Goal: Browse casually

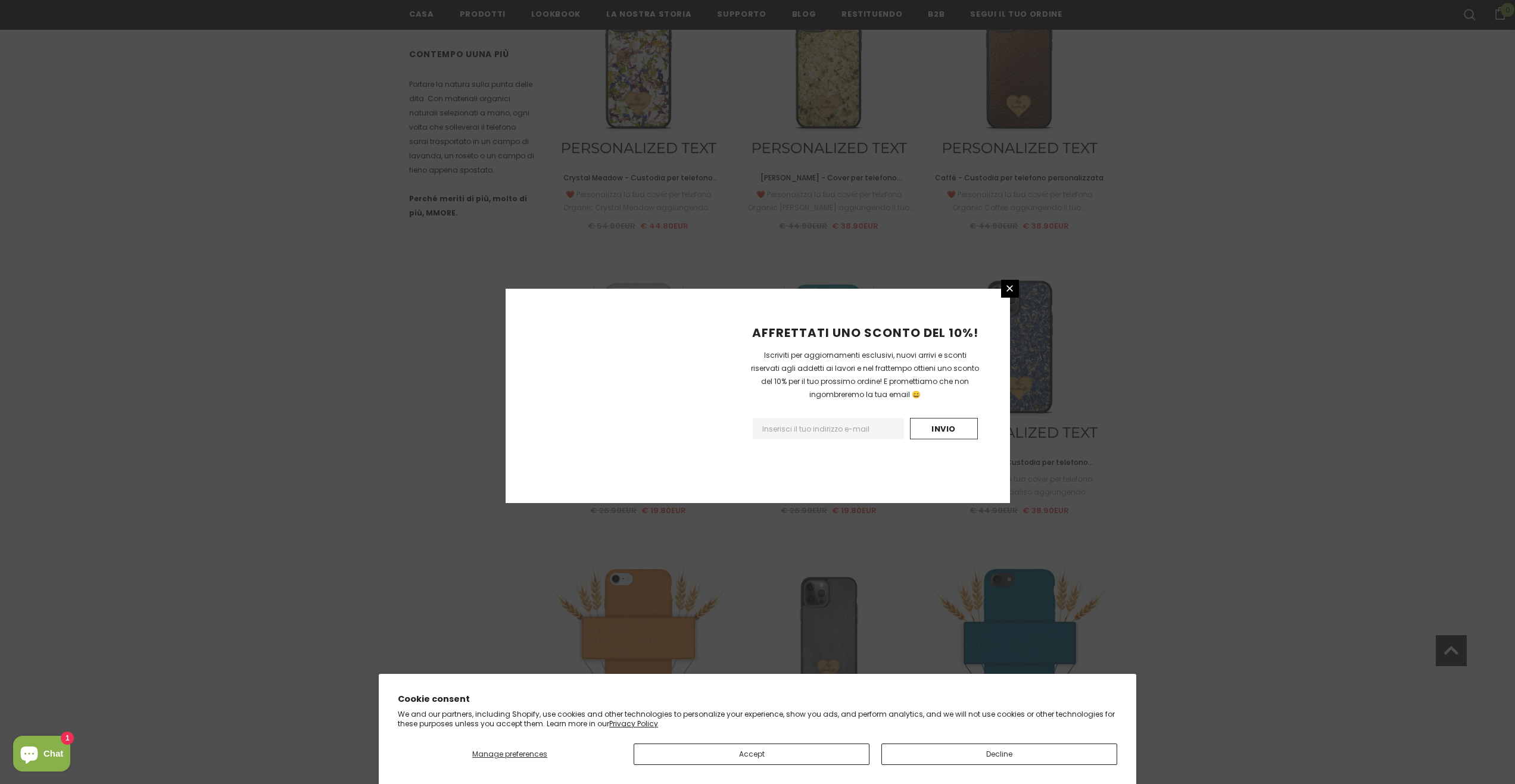
scroll to position [1098, 0]
